Goal: Transaction & Acquisition: Purchase product/service

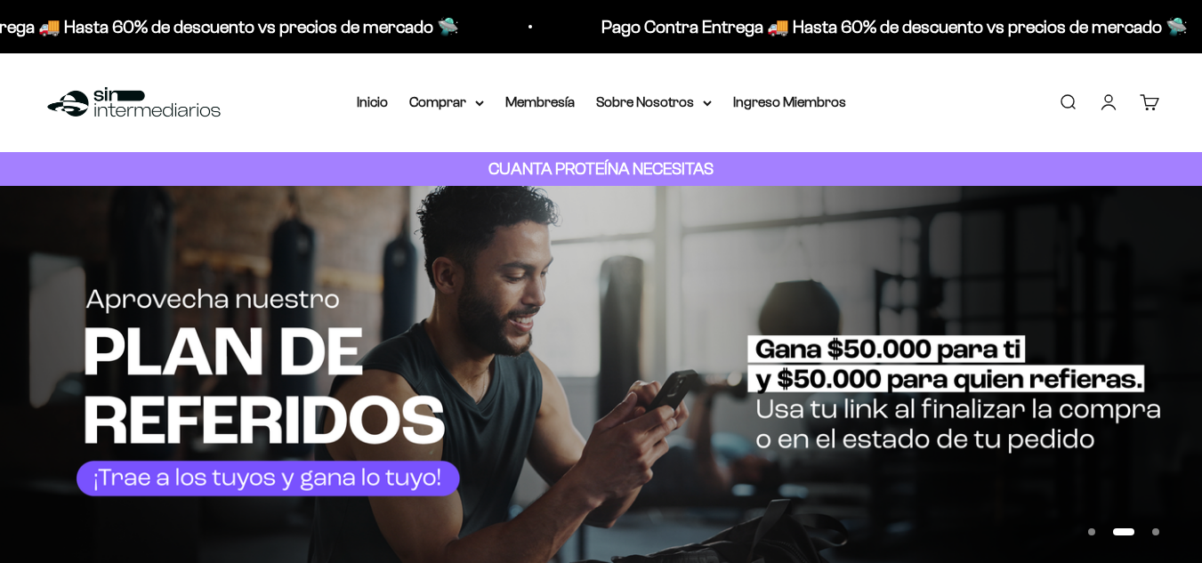
click at [462, 101] on summary "Comprar" at bounding box center [446, 102] width 75 height 23
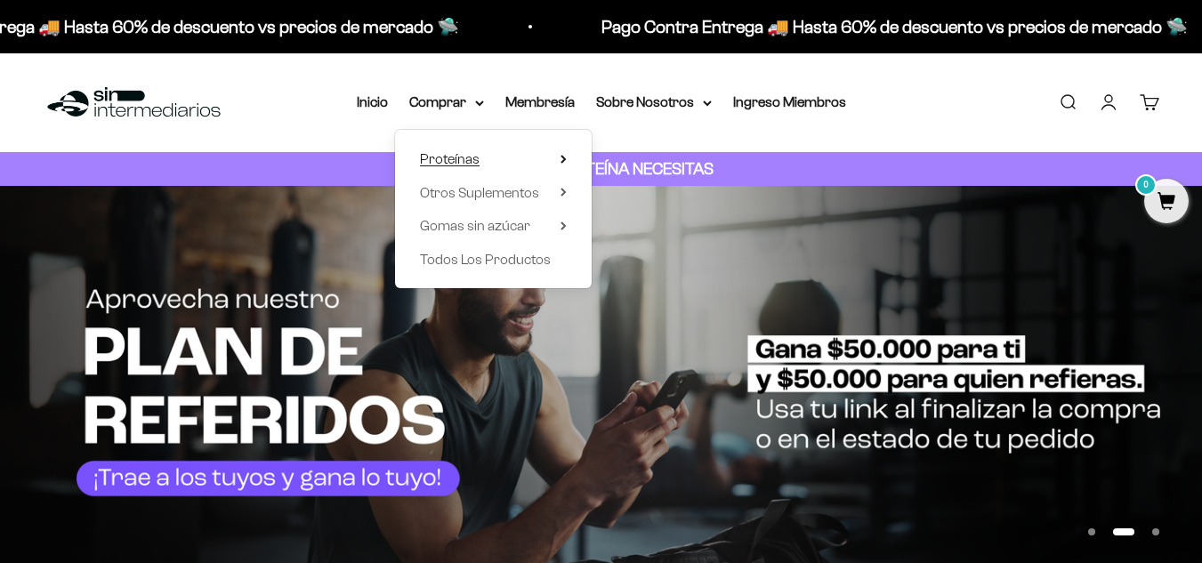
click at [471, 161] on span "Proteínas" at bounding box center [450, 158] width 60 height 15
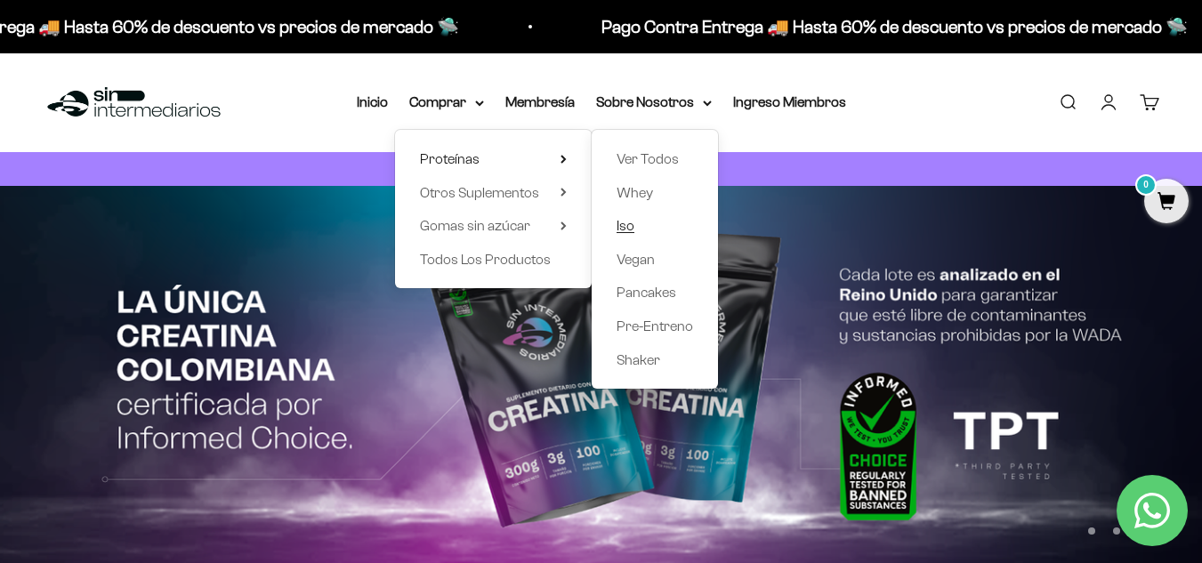
click at [627, 224] on span "Iso" at bounding box center [625, 225] width 18 height 15
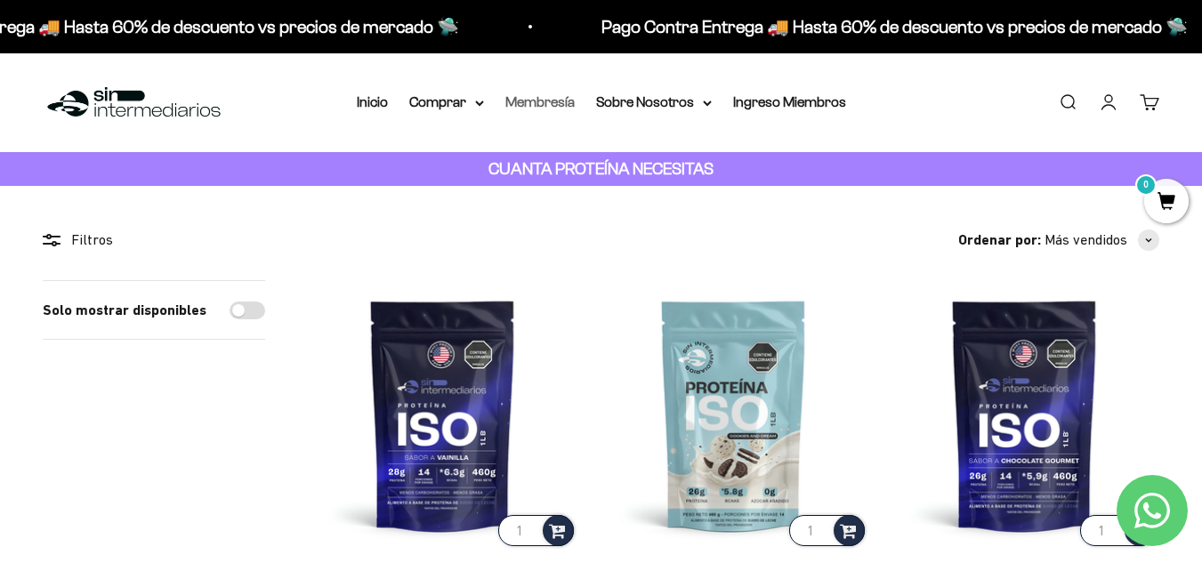
click at [540, 97] on link "Membresía" at bounding box center [539, 101] width 69 height 15
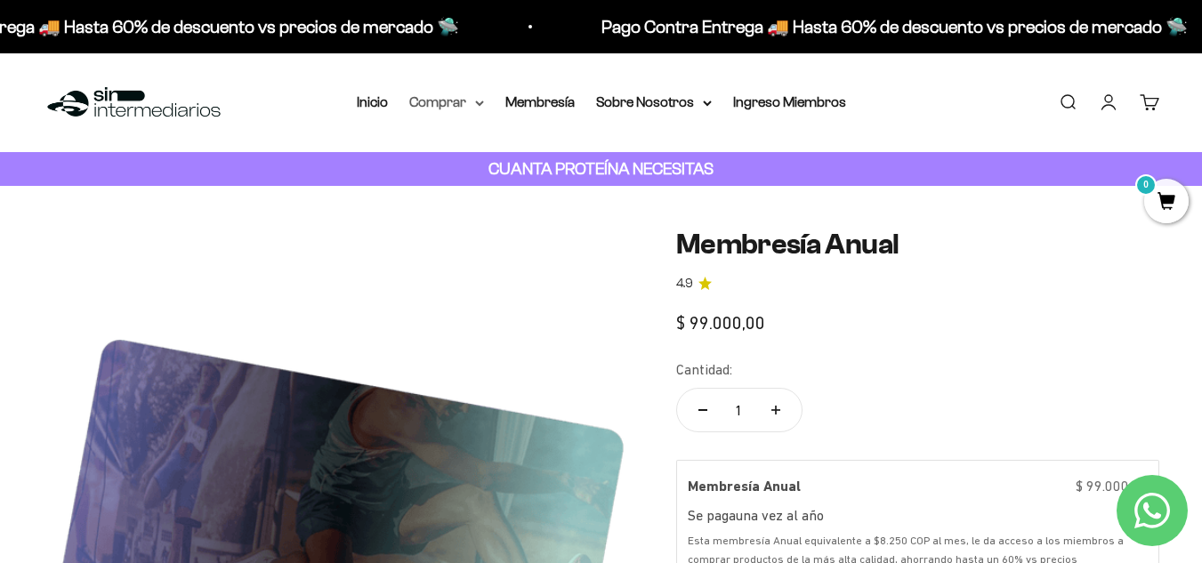
click at [428, 99] on summary "Comprar" at bounding box center [446, 102] width 75 height 23
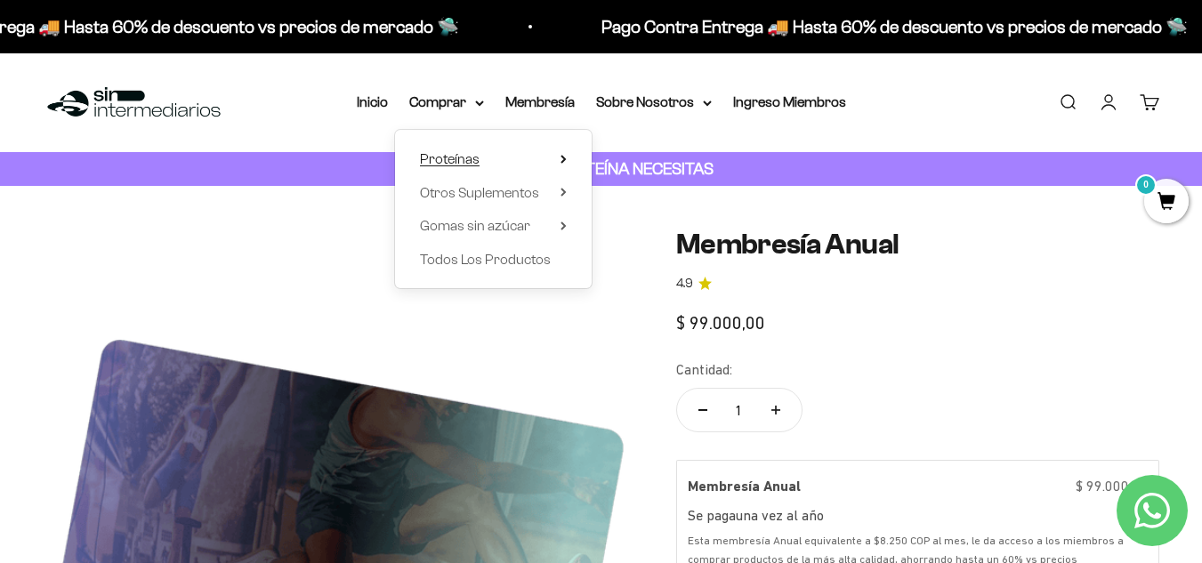
click at [479, 163] on summary "Proteínas" at bounding box center [493, 159] width 147 height 23
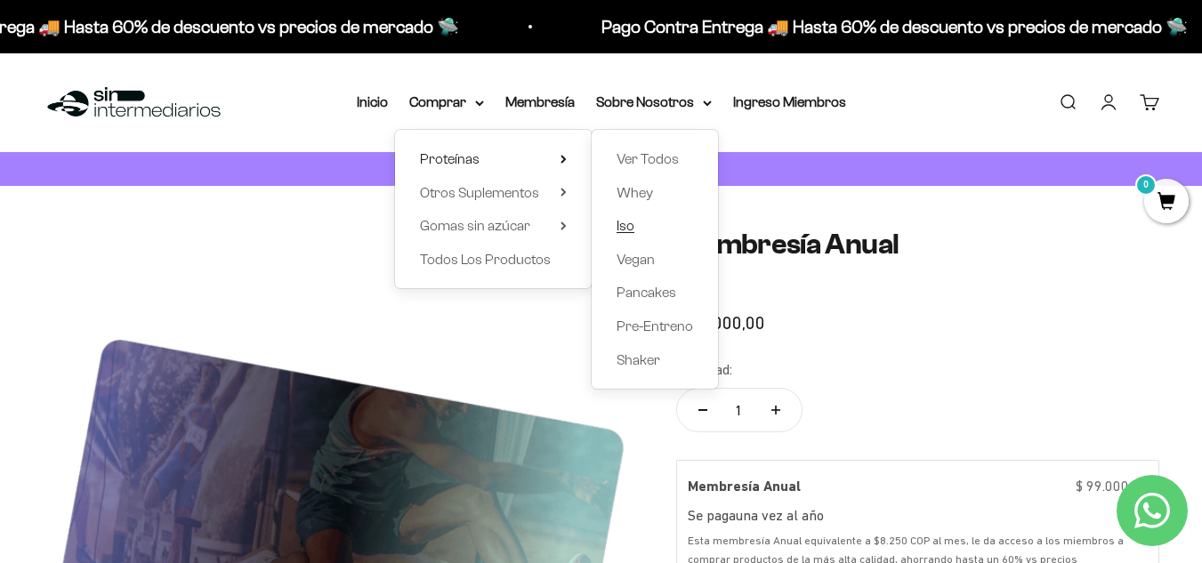
click at [635, 228] on link "Iso" at bounding box center [654, 225] width 77 height 23
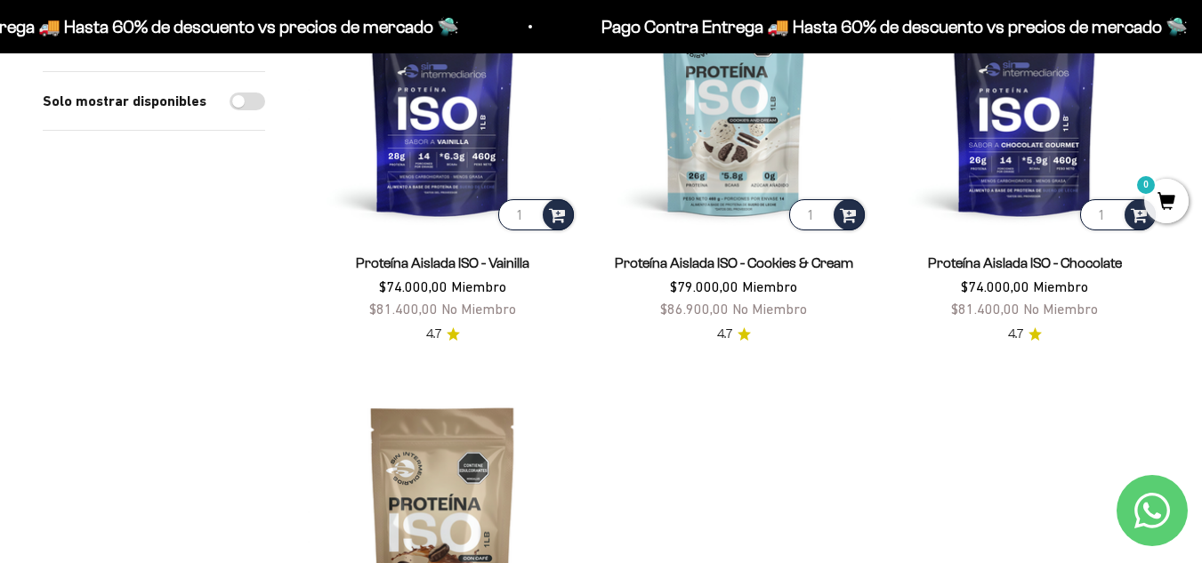
scroll to position [321, 0]
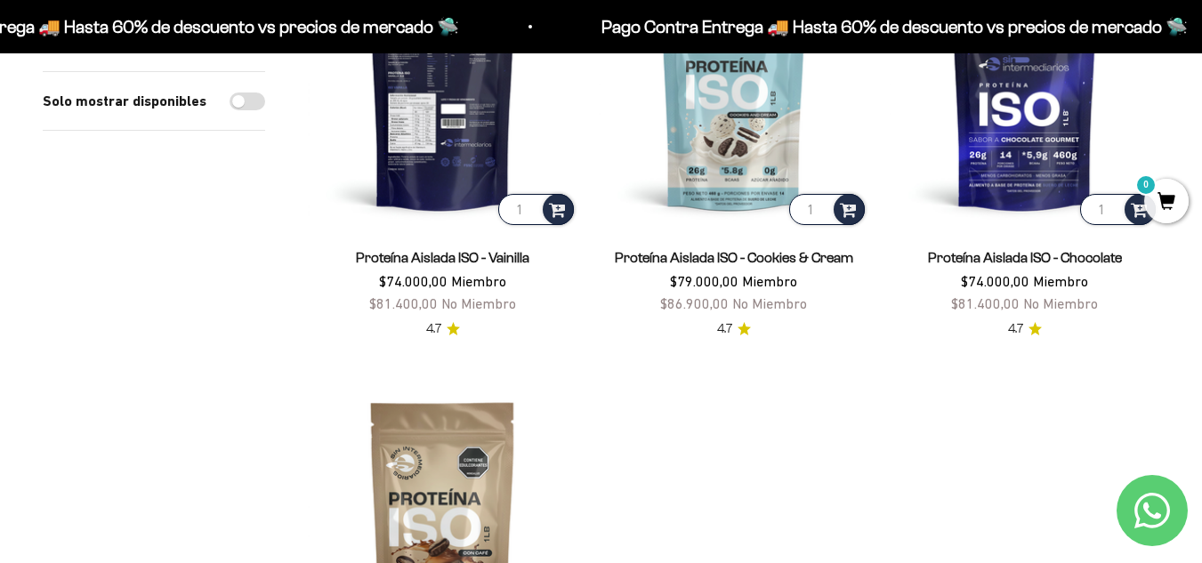
click at [471, 138] on img at bounding box center [443, 94] width 270 height 270
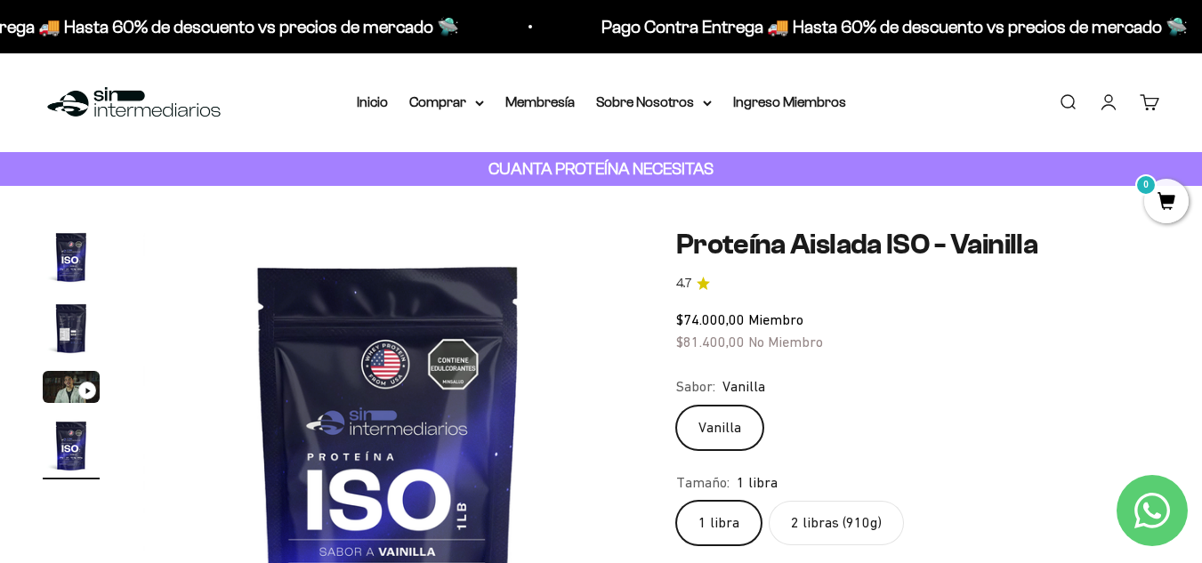
click at [836, 508] on label "2 libras (910g)" at bounding box center [836, 523] width 135 height 44
click at [676, 501] on input "2 libras (910g)" at bounding box center [675, 500] width 1 height 1
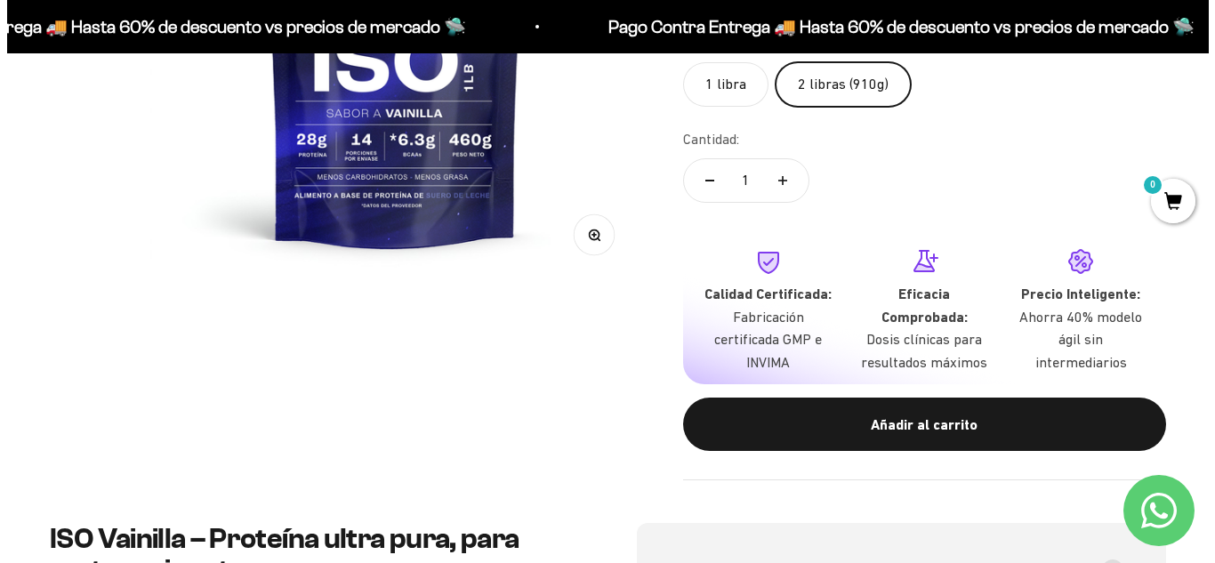
scroll to position [448, 0]
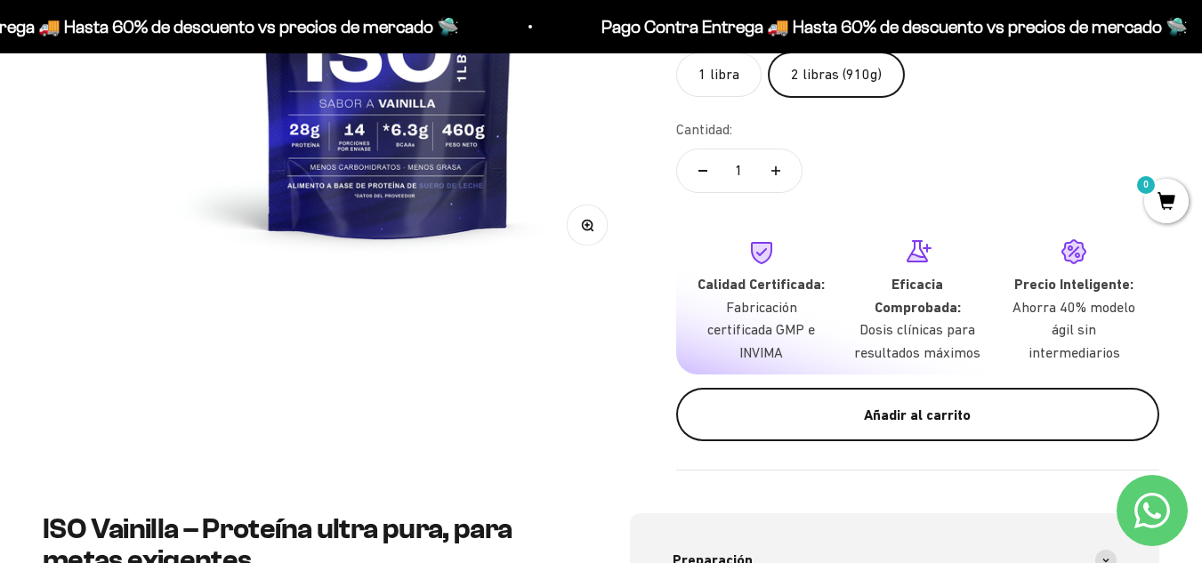
click at [913, 411] on div "Añadir al carrito" at bounding box center [918, 415] width 412 height 23
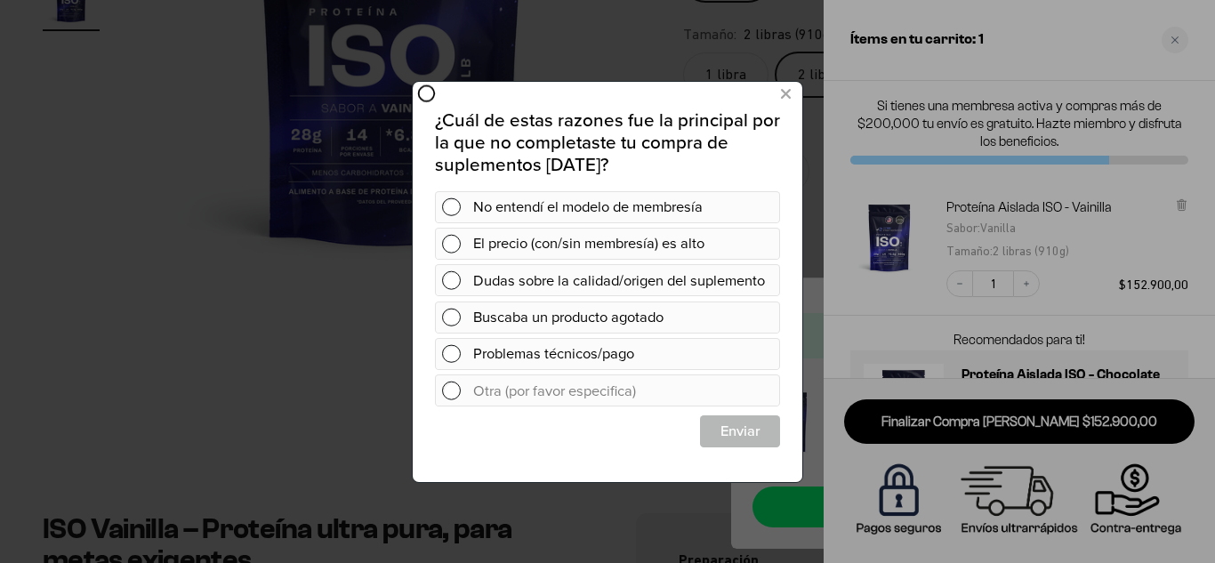
scroll to position [0, 0]
click at [790, 93] on icon at bounding box center [786, 94] width 10 height 24
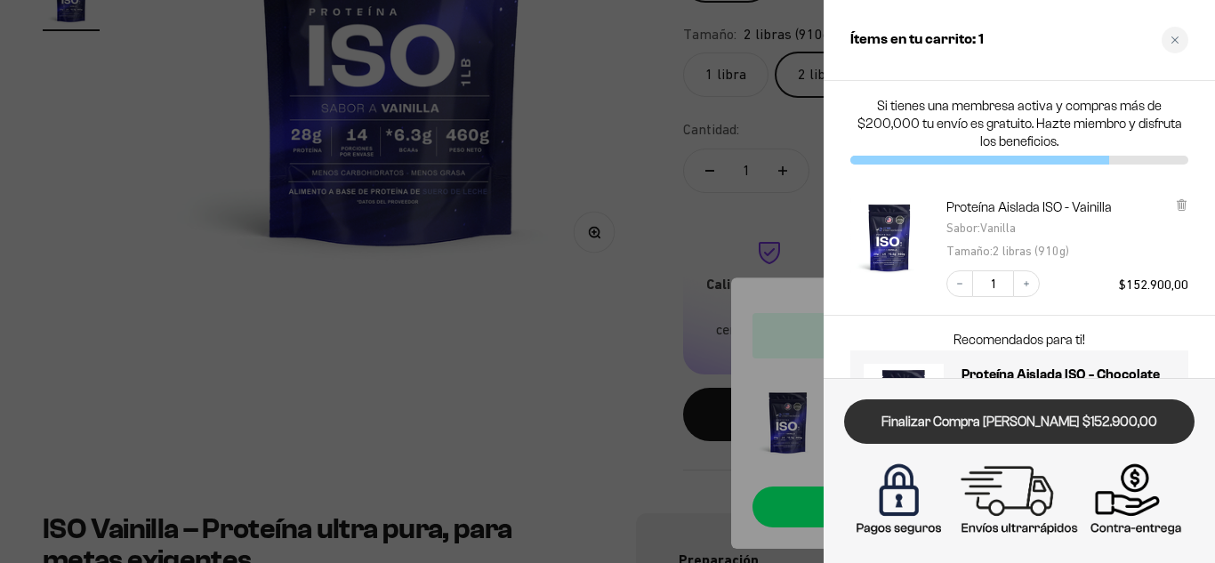
click at [1046, 426] on link "Finalizar Compra [PERSON_NAME] $152.900,00" at bounding box center [1019, 421] width 350 height 45
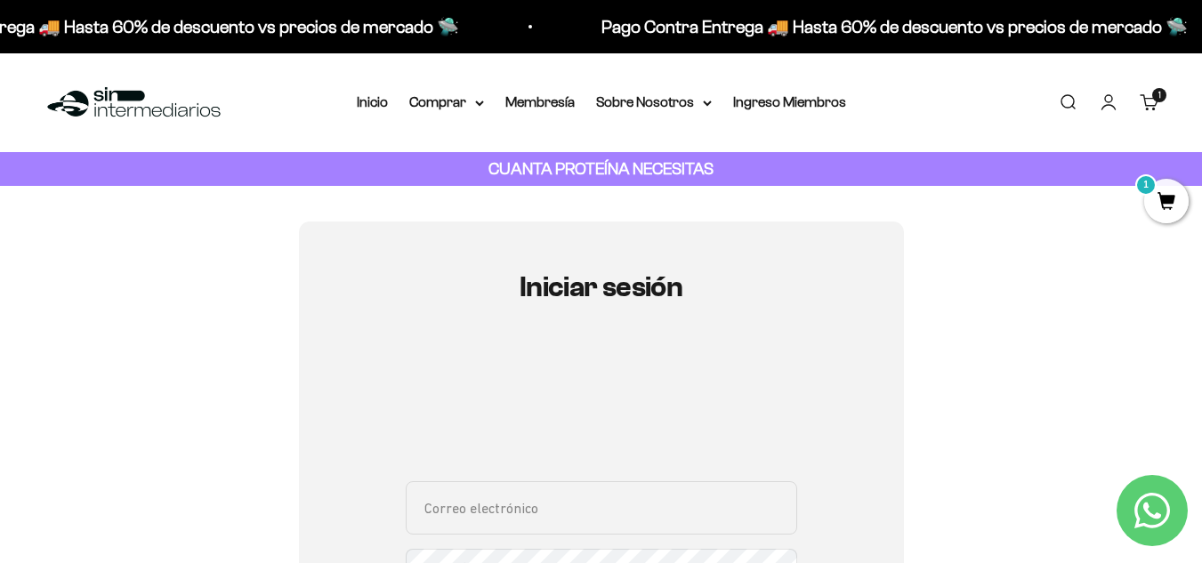
click at [1180, 189] on span "1" at bounding box center [1166, 201] width 44 height 44
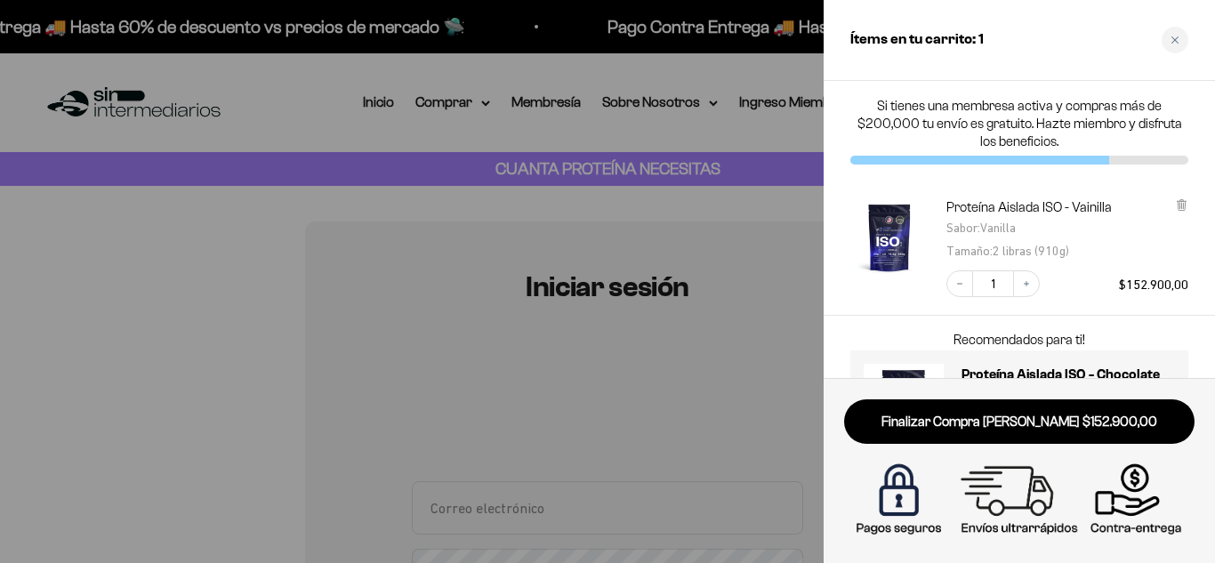
click at [1196, 243] on div "Proteína Aislada ISO - Vainilla Sabor : Vanilla Tamaño : 2 libras (910g) Decrea…" at bounding box center [1019, 248] width 391 height 135
click at [743, 247] on div at bounding box center [607, 281] width 1215 height 563
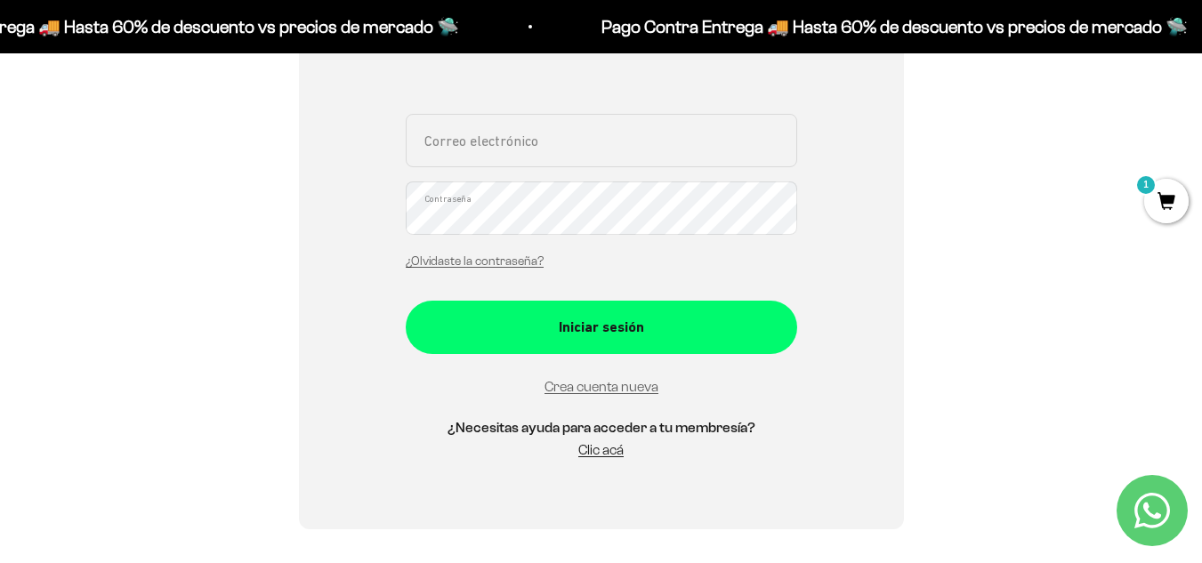
scroll to position [377, 0]
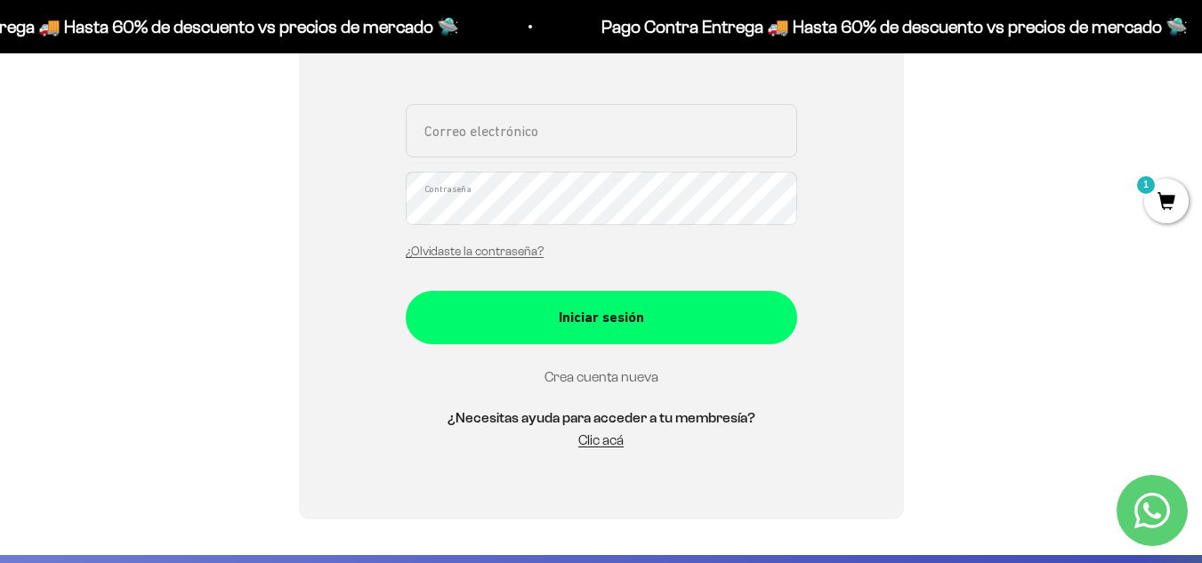
click at [631, 377] on link "Crea cuenta nueva" at bounding box center [601, 376] width 114 height 15
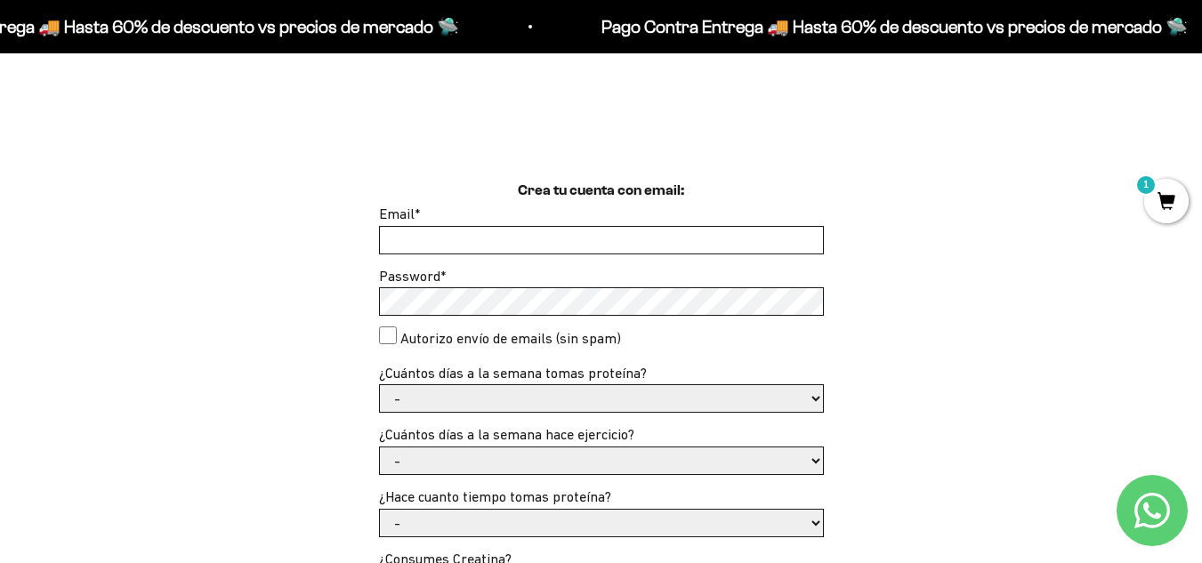
scroll to position [377, 0]
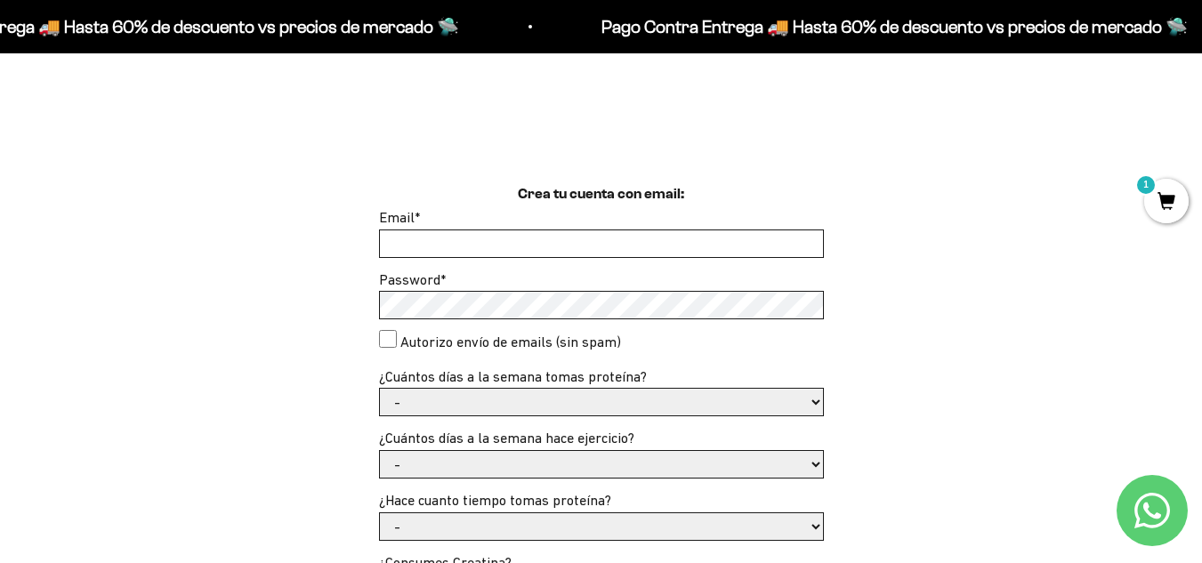
click at [576, 245] on input "Email *" at bounding box center [601, 243] width 443 height 27
type input "margara_m.v@hotmail.com"
click at [463, 409] on select "- 1 o 2 3 a 5 6 o 7" at bounding box center [601, 402] width 443 height 27
select select "6 o 7"
click at [380, 389] on select "- 1 o 2 3 a 5 6 o 7" at bounding box center [601, 402] width 443 height 27
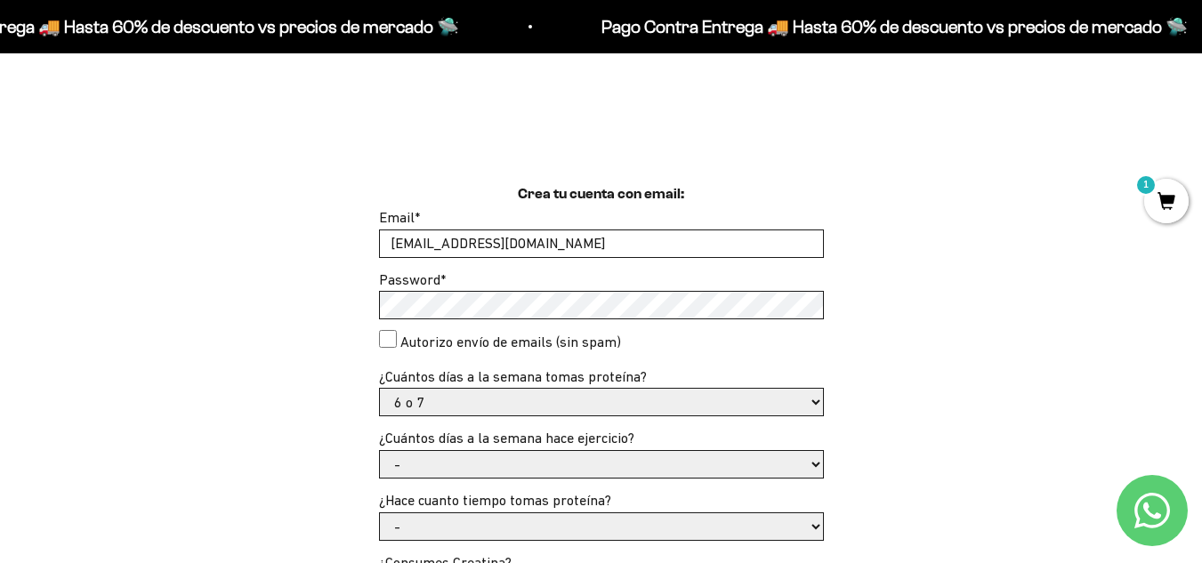
click at [486, 463] on select "- No hago 1 a 2 días 3 a 5 días 6 o 7 días" at bounding box center [601, 464] width 443 height 27
select select "3 a 5 días"
click at [380, 451] on select "- No hago 1 a 2 días 3 a 5 días 6 o 7 días" at bounding box center [601, 464] width 443 height 27
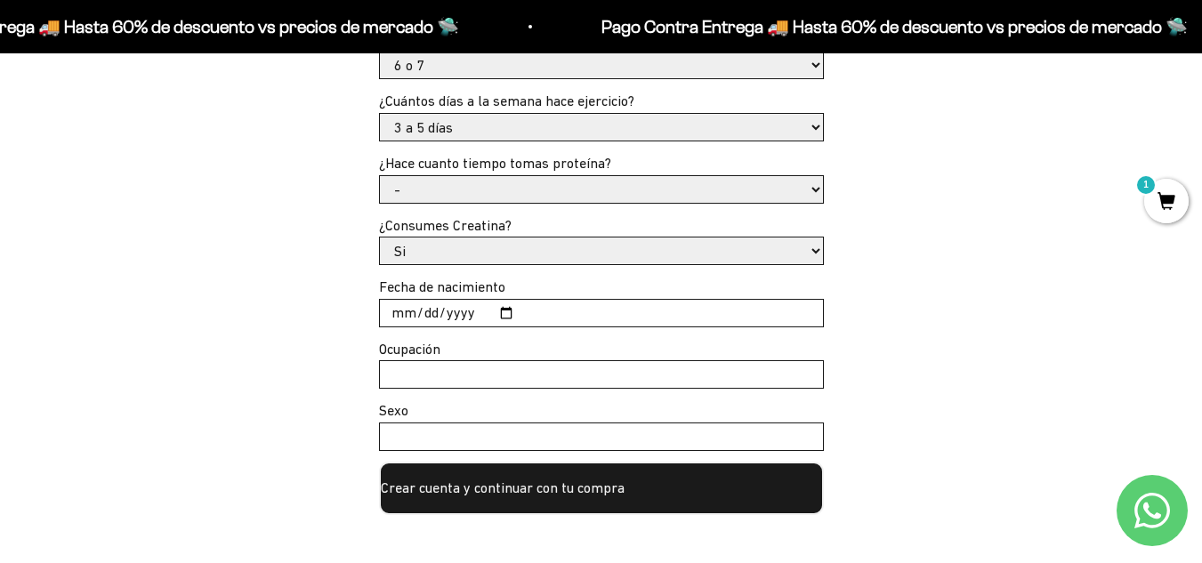
scroll to position [722, 0]
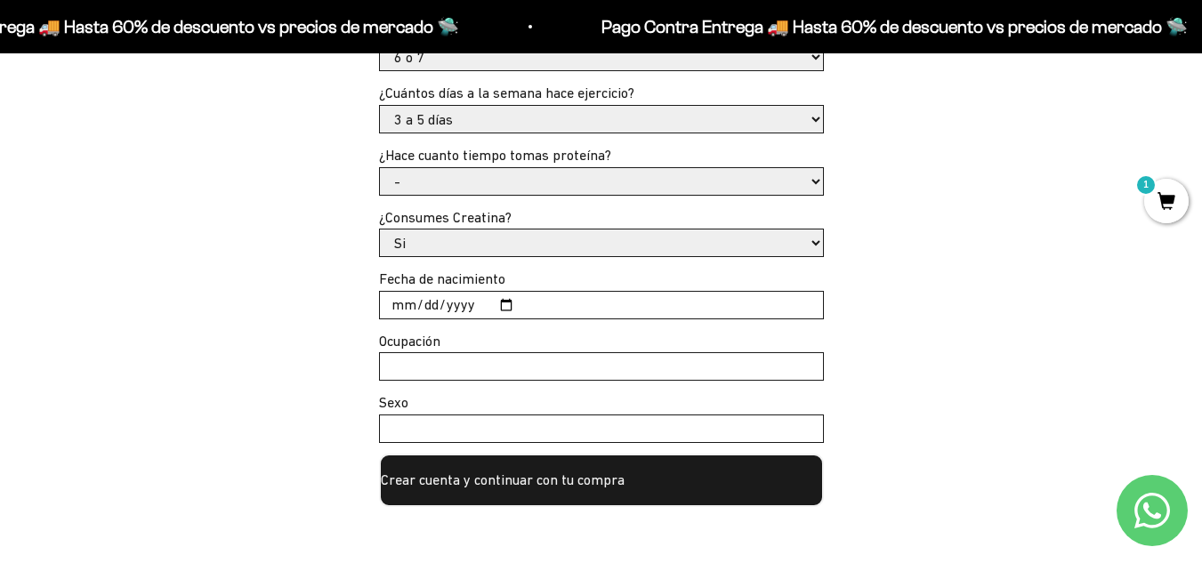
click at [696, 190] on select "- Apenas estoy empezando Menos de 6 meses Más de 6 meses Hace más de un año" at bounding box center [601, 181] width 443 height 27
select select "Hace más de un año"
click at [380, 168] on select "- Apenas estoy empezando Menos de 6 meses Más de 6 meses Hace más de un año" at bounding box center [601, 181] width 443 height 27
click at [502, 302] on input "Fecha de nacimiento" at bounding box center [601, 305] width 443 height 27
type input "1995-01-08"
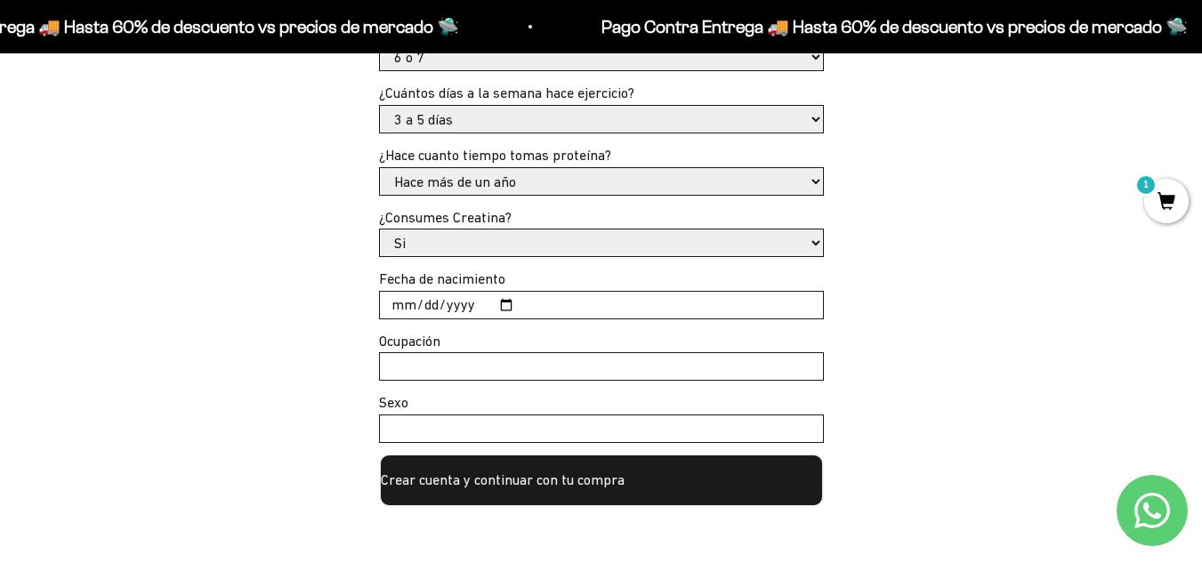
click at [456, 359] on input "Ocupación" at bounding box center [601, 366] width 443 height 27
type input "Docente"
type input "Femenino"
click at [472, 464] on button "Crear cuenta y continuar con tu compra" at bounding box center [601, 480] width 445 height 53
